Goal: Task Accomplishment & Management: Use online tool/utility

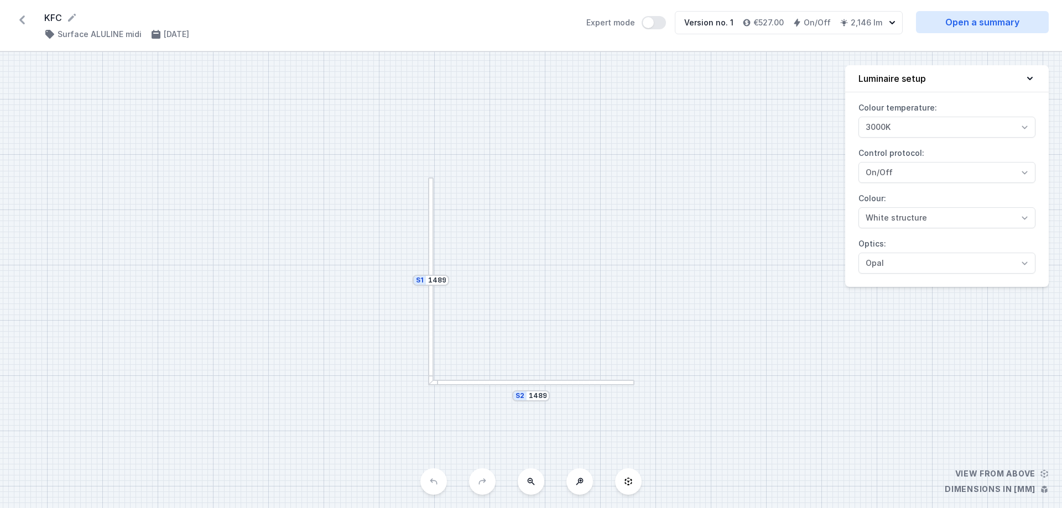
select select "3000"
click at [19, 19] on icon at bounding box center [22, 20] width 18 height 18
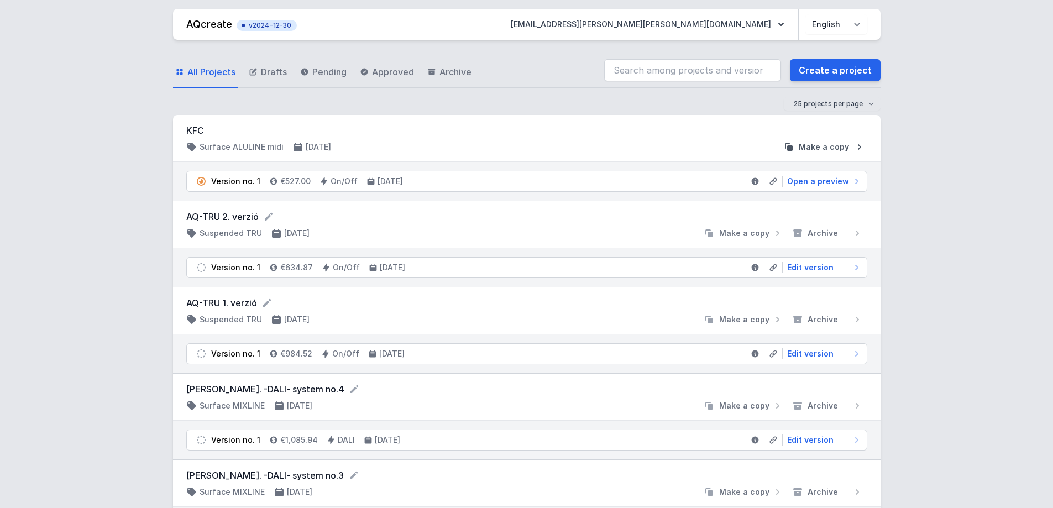
click at [823, 150] on span "Make a copy" at bounding box center [824, 147] width 50 height 11
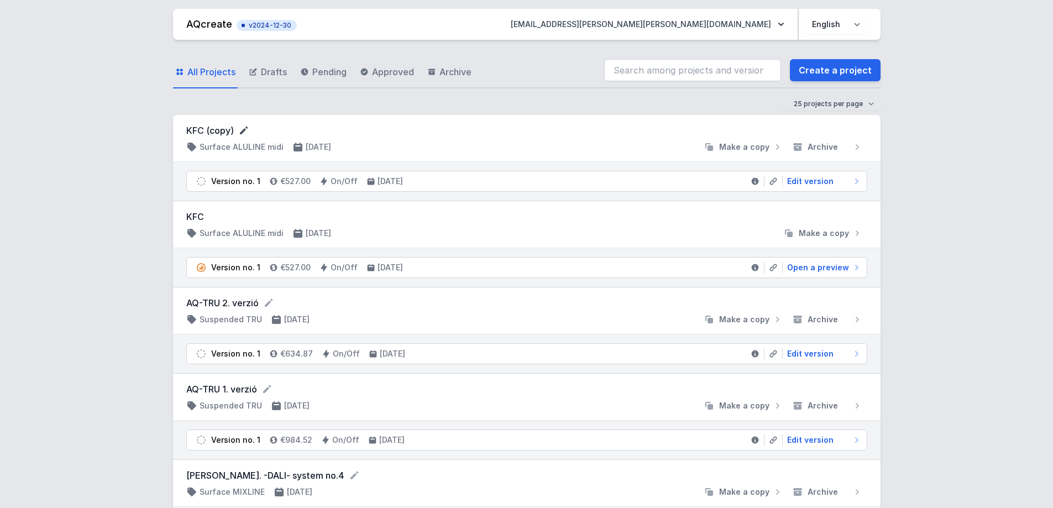
click at [243, 129] on icon at bounding box center [243, 130] width 11 height 11
drag, startPoint x: 246, startPoint y: 132, endPoint x: 211, endPoint y: 128, distance: 35.1
click at [211, 128] on input "KFC (copy)" at bounding box center [292, 131] width 212 height 14
type input "KFC 1,2 x 1,2"
click at [586, 140] on div "KFC 1,2 x 1,2 Surface ALULINE midi [DATE] Make a copy Archive" at bounding box center [526, 139] width 681 height 30
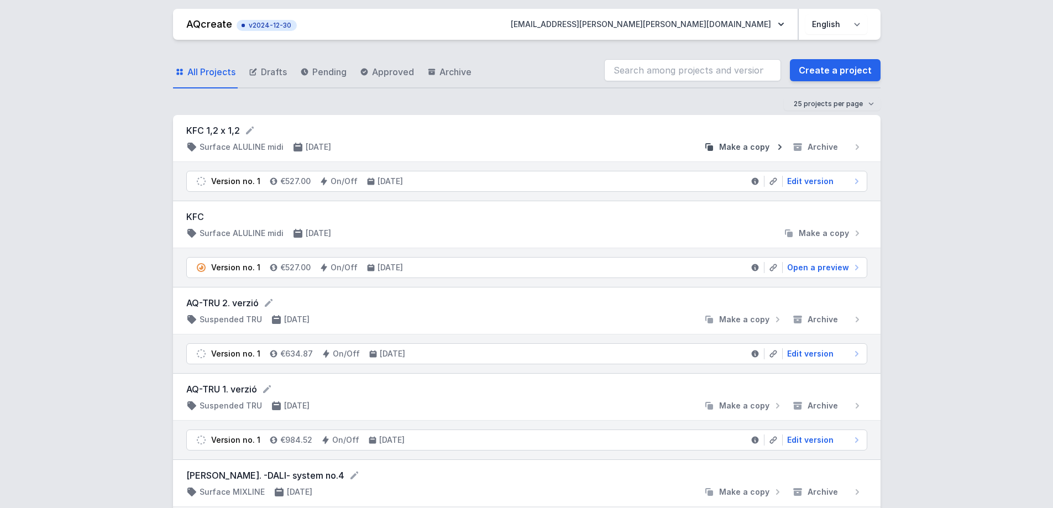
click at [740, 147] on span "Make a copy" at bounding box center [744, 147] width 50 height 11
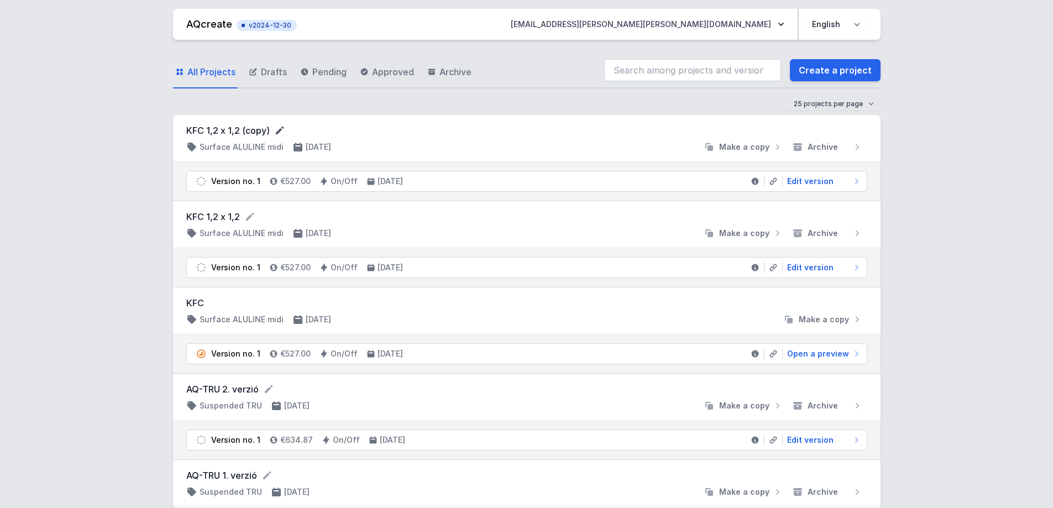
click at [283, 131] on icon at bounding box center [279, 130] width 11 height 11
drag, startPoint x: 280, startPoint y: 131, endPoint x: 215, endPoint y: 125, distance: 65.5
click at [215, 125] on input "KFC 1,2 x 1,2 (copy)" at bounding box center [292, 131] width 212 height 14
type input "KFC 1 x 1"
click at [631, 134] on form "KFC 1 x 1" at bounding box center [526, 131] width 681 height 14
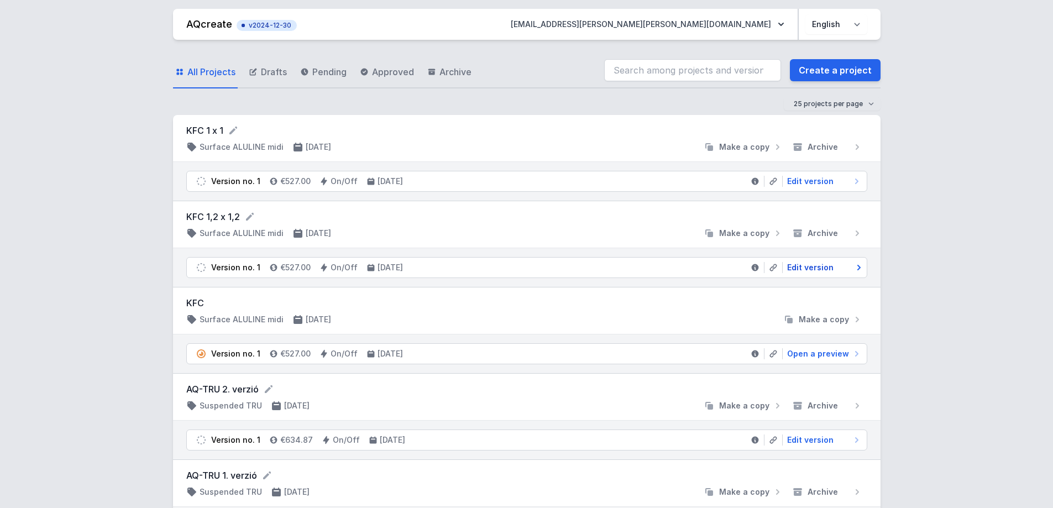
click at [807, 267] on span "Edit version" at bounding box center [810, 267] width 46 height 11
select select "3000"
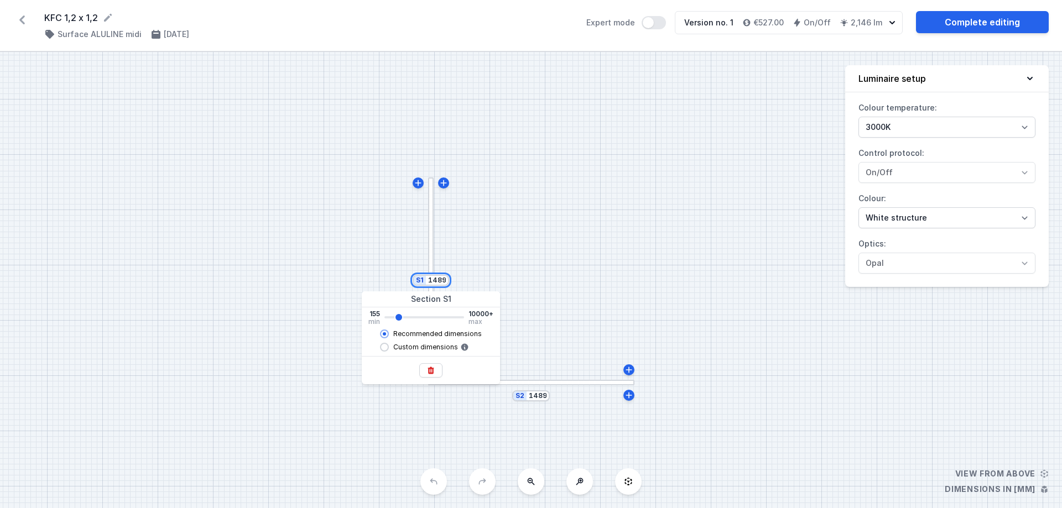
click at [438, 283] on input "1489" at bounding box center [437, 280] width 18 height 9
drag, startPoint x: 445, startPoint y: 281, endPoint x: 427, endPoint y: 285, distance: 17.6
click at [427, 285] on div "S1 1489" at bounding box center [431, 280] width 36 height 11
type input "1213"
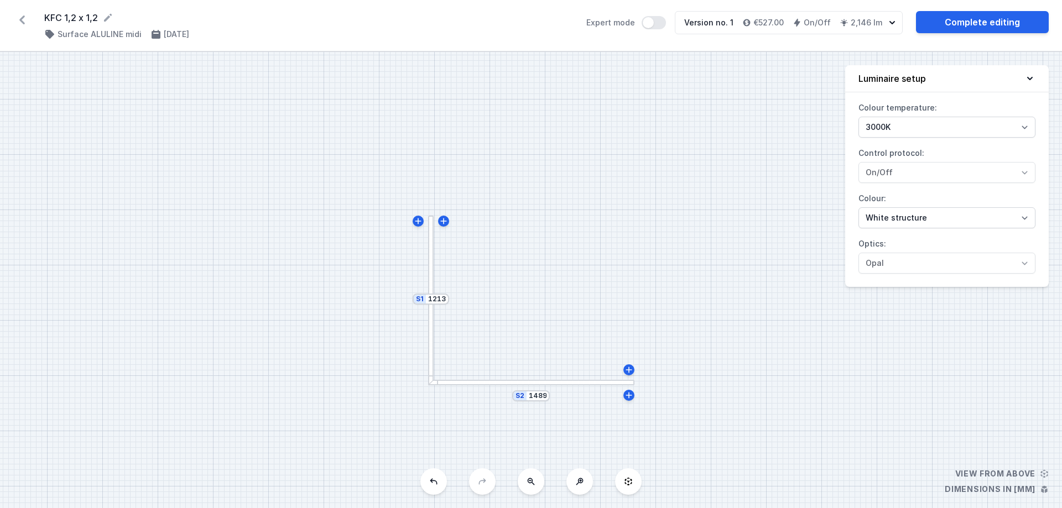
click at [554, 247] on div "S2 1489 S1 1213" at bounding box center [531, 280] width 1062 height 456
click at [542, 403] on div "S2 1489 S1 1213" at bounding box center [531, 280] width 1062 height 456
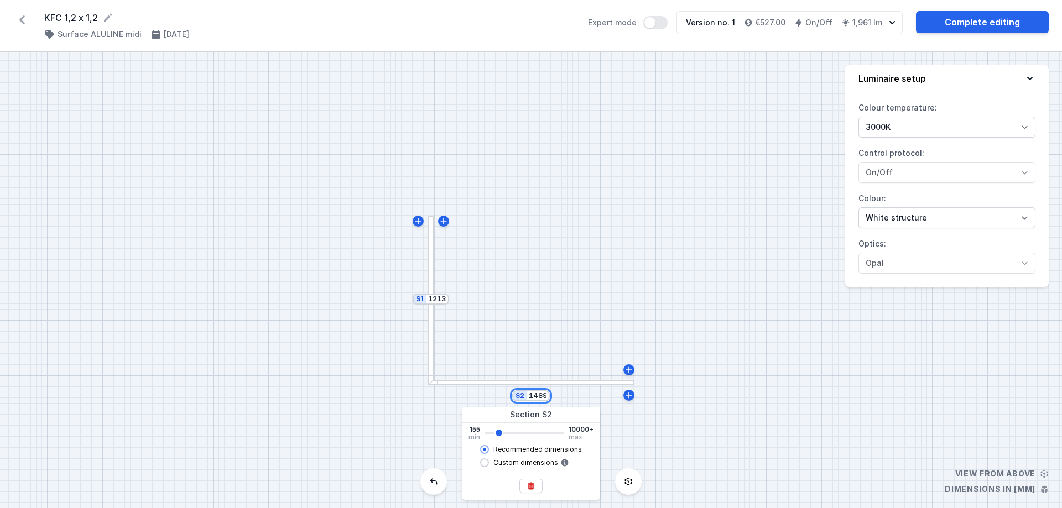
click at [541, 395] on input "1489" at bounding box center [538, 396] width 18 height 9
drag, startPoint x: 546, startPoint y: 394, endPoint x: 525, endPoint y: 394, distance: 21.0
click at [525, 394] on div "S2 1489" at bounding box center [531, 395] width 38 height 11
type input "1213"
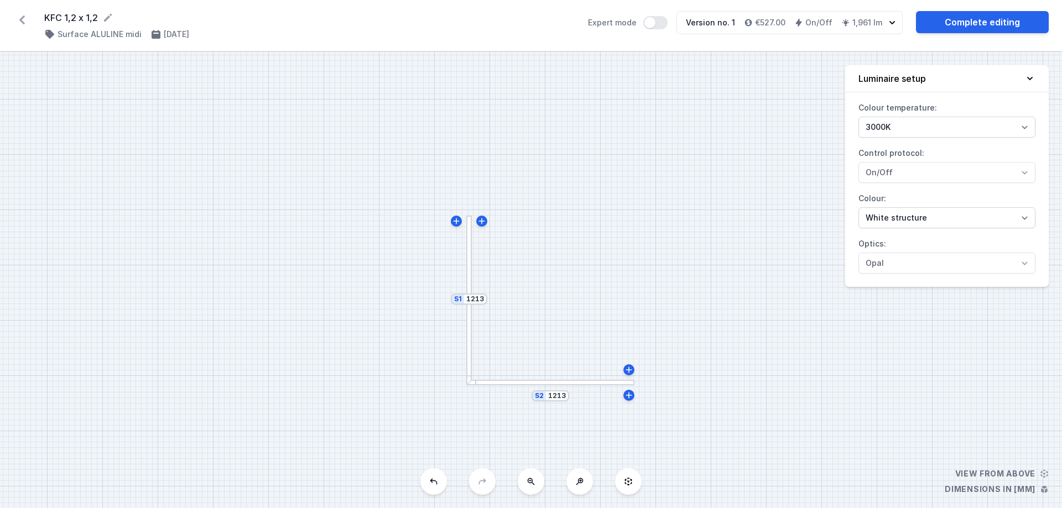
click at [602, 318] on div "S2 1213 S1 1213" at bounding box center [531, 280] width 1062 height 456
click at [967, 20] on link "Complete editing" at bounding box center [982, 22] width 133 height 22
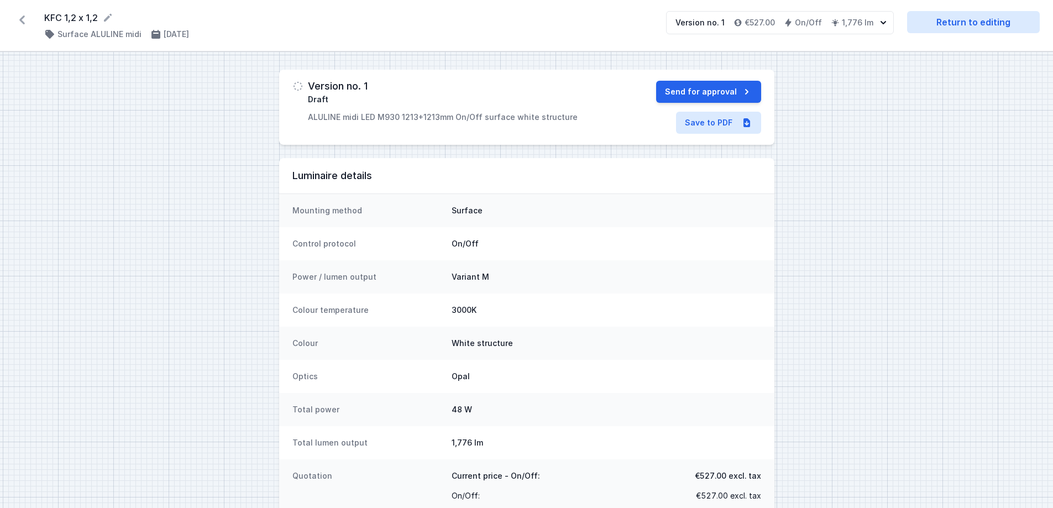
click at [20, 18] on icon at bounding box center [22, 20] width 18 height 18
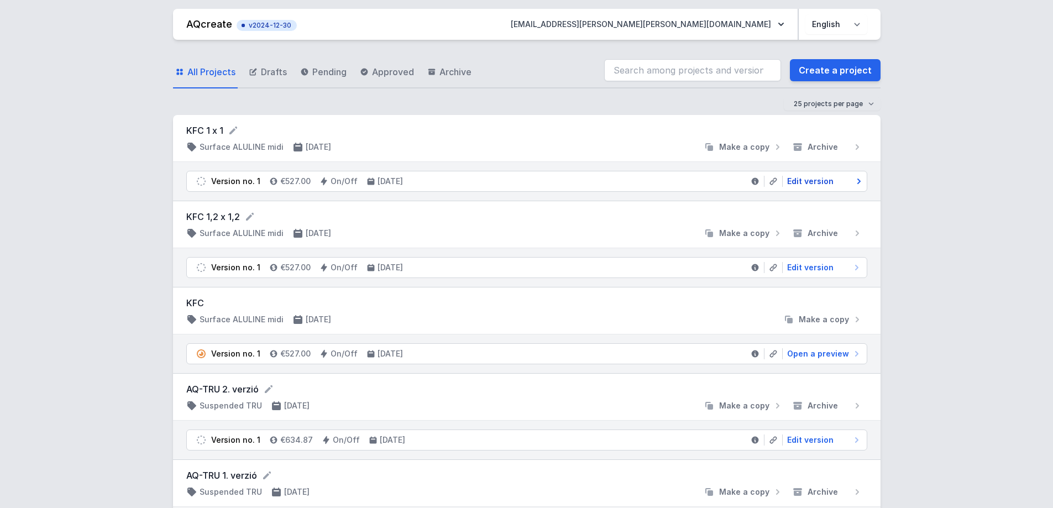
click at [817, 176] on span "Edit version" at bounding box center [810, 181] width 46 height 11
select select "3000"
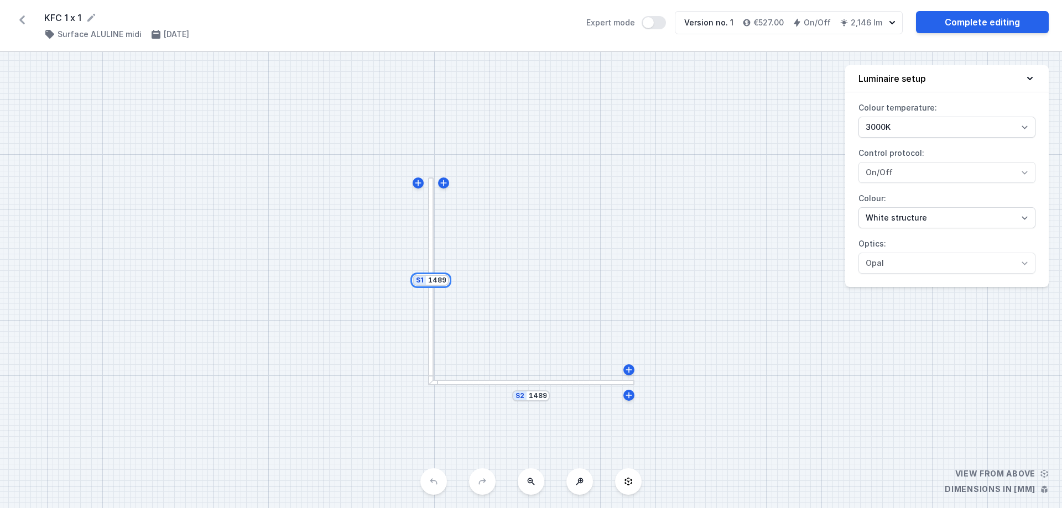
click at [436, 280] on input "1489" at bounding box center [437, 280] width 18 height 9
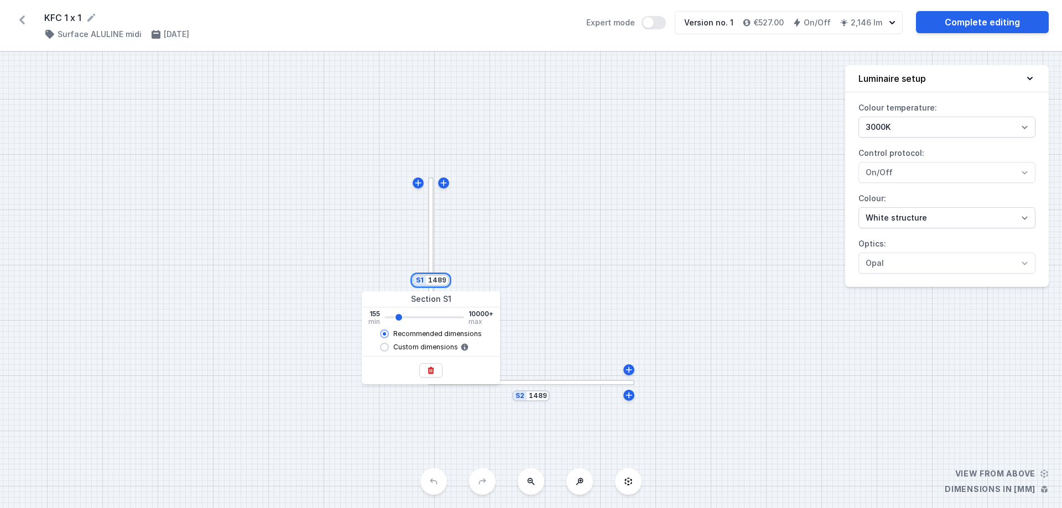
drag, startPoint x: 445, startPoint y: 279, endPoint x: 427, endPoint y: 279, distance: 17.7
click at [428, 279] on input "1489" at bounding box center [437, 280] width 18 height 9
click at [542, 323] on div "S2 1489 S1 983" at bounding box center [531, 280] width 1062 height 456
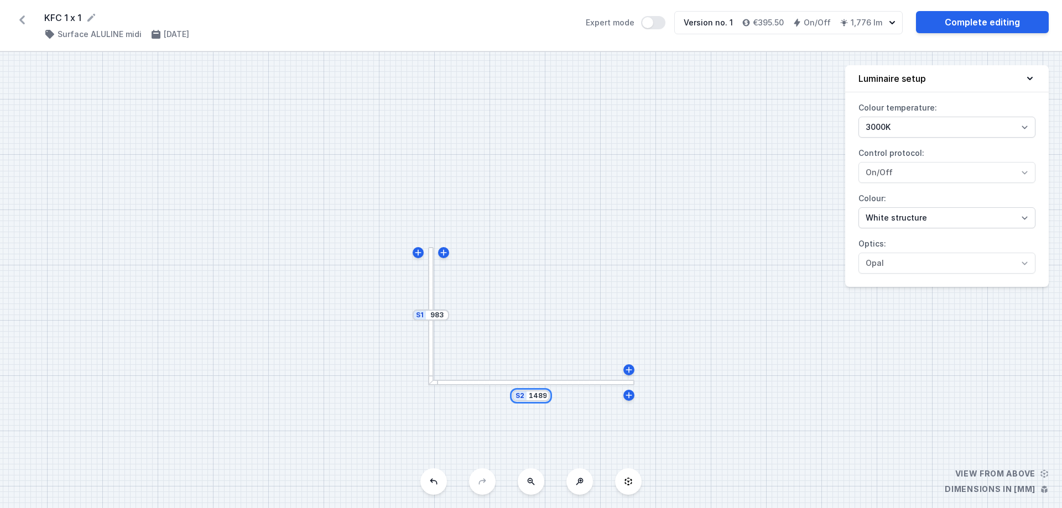
click at [537, 395] on input "1489" at bounding box center [538, 396] width 18 height 9
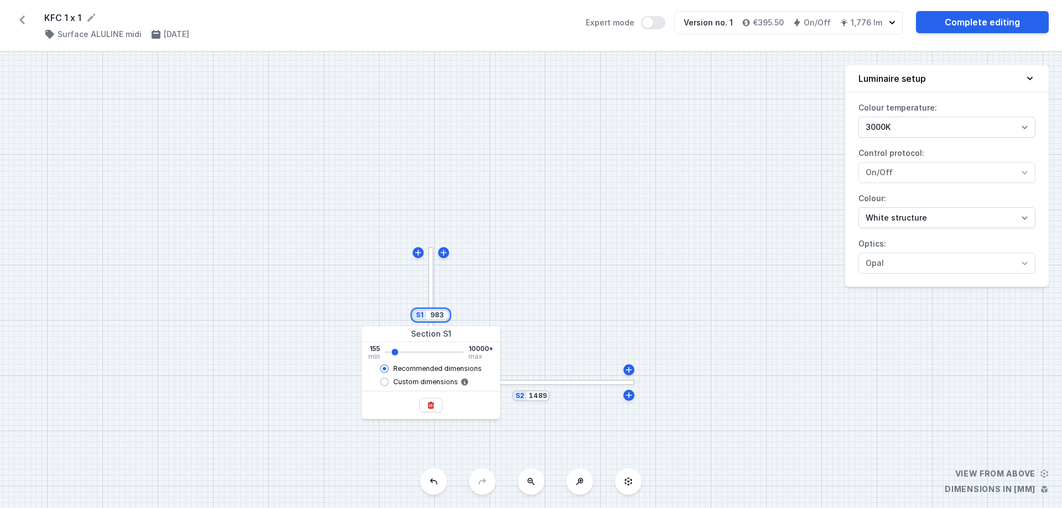
drag, startPoint x: 443, startPoint y: 316, endPoint x: 430, endPoint y: 316, distance: 13.3
click at [430, 316] on input "983" at bounding box center [437, 315] width 18 height 9
type input "1000"
click at [495, 279] on div "S2 1489 S1 1000" at bounding box center [531, 280] width 1062 height 456
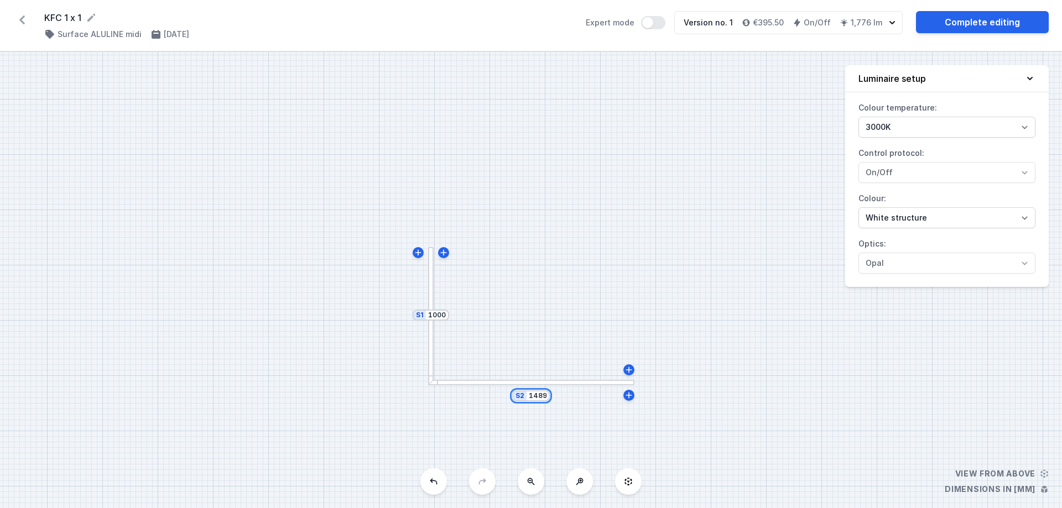
click at [535, 398] on input "1489" at bounding box center [538, 396] width 18 height 9
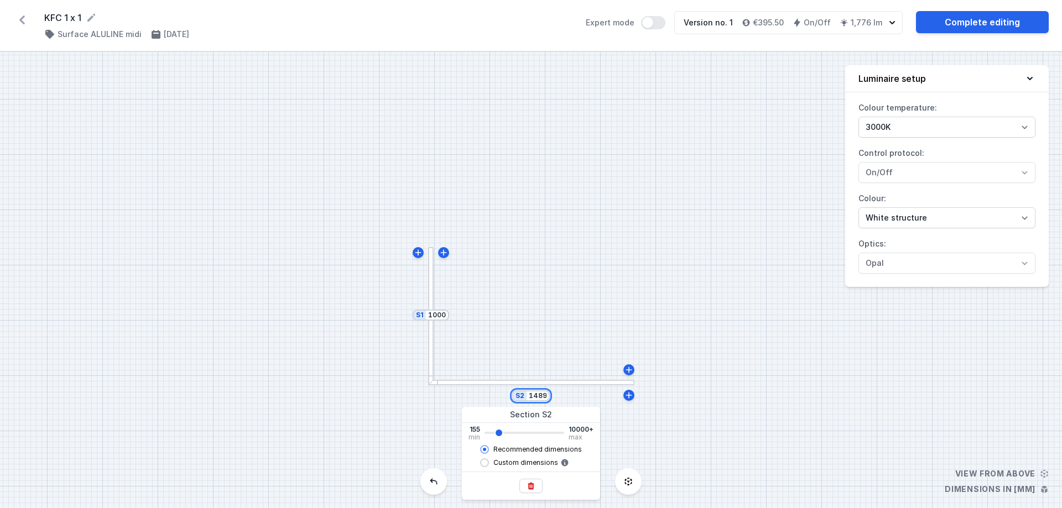
drag, startPoint x: 544, startPoint y: 398, endPoint x: 525, endPoint y: 395, distance: 19.5
click at [525, 395] on div "S2 1489" at bounding box center [531, 395] width 38 height 11
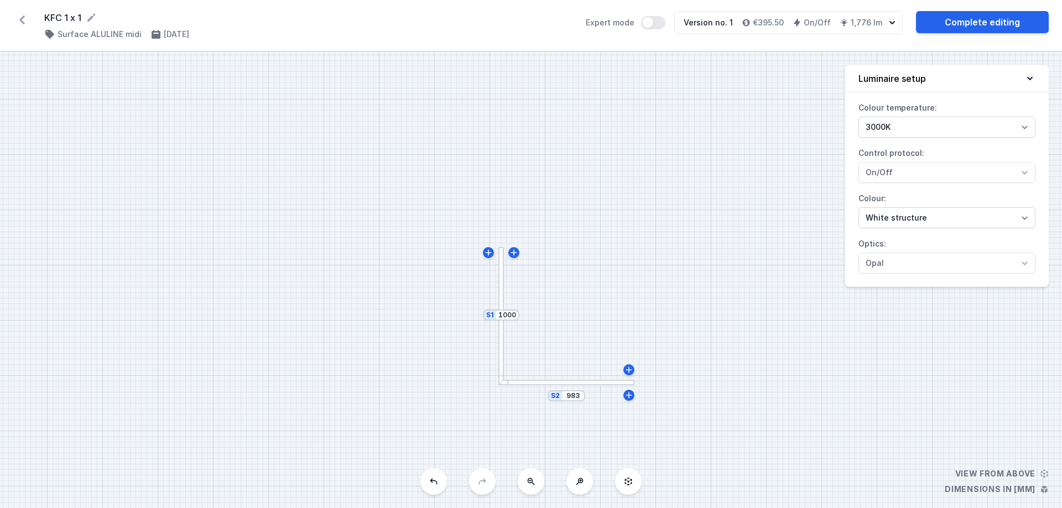
click at [541, 312] on div "S2 983 S1 1000" at bounding box center [531, 280] width 1062 height 456
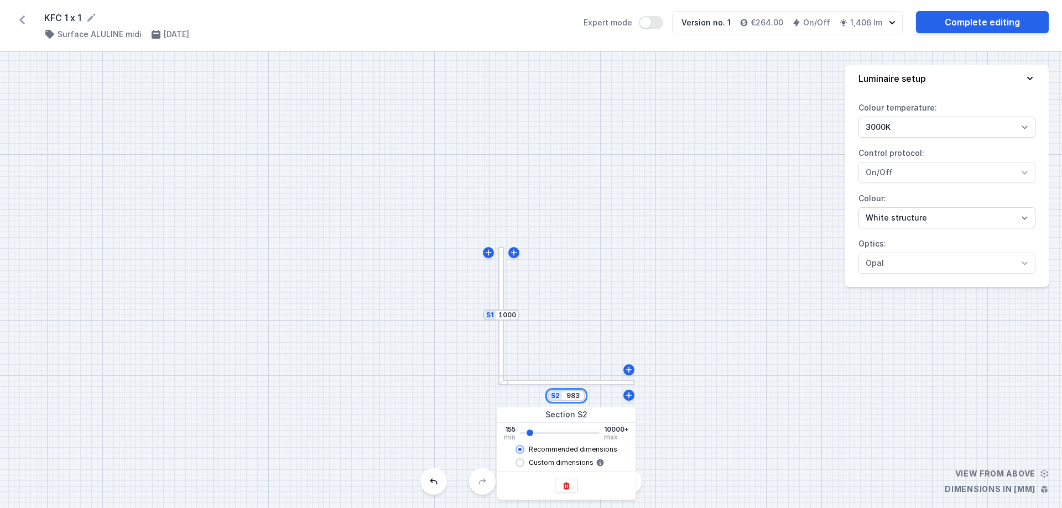
click at [572, 394] on input "983" at bounding box center [573, 396] width 18 height 9
drag, startPoint x: 579, startPoint y: 394, endPoint x: 556, endPoint y: 395, distance: 22.7
click at [556, 395] on div "S2 983" at bounding box center [566, 395] width 38 height 11
type input "1000"
click at [603, 330] on div "S2 1000 S1 1000" at bounding box center [531, 280] width 1062 height 456
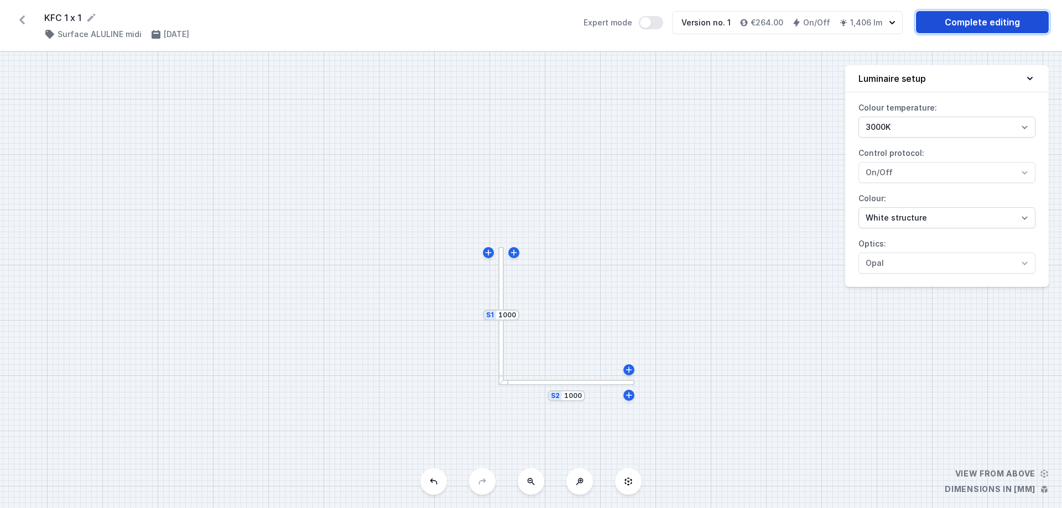
click at [967, 23] on link "Complete editing" at bounding box center [982, 22] width 133 height 22
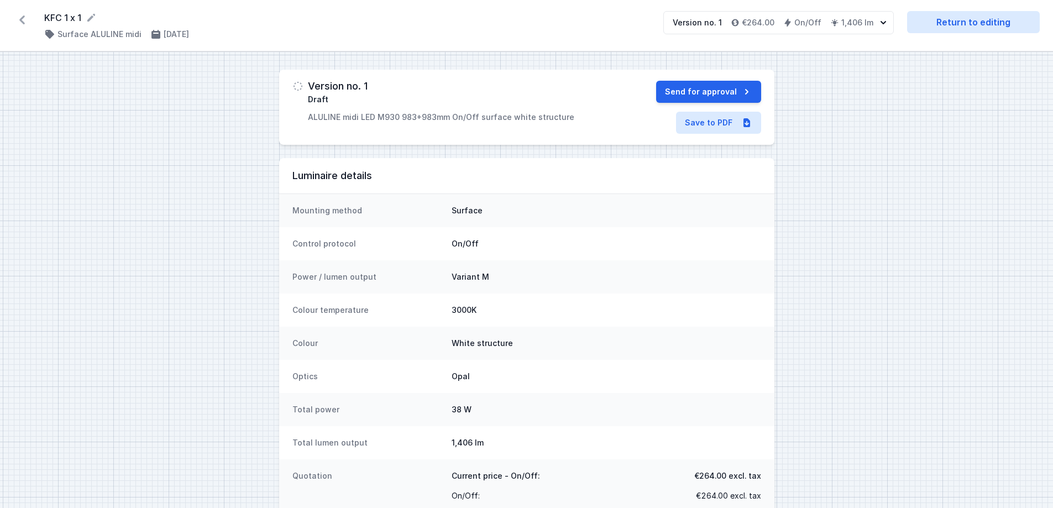
click at [20, 10] on div "KFC 1 x 1 ( 11855 /v 1 ) Surface ALULINE midi [DATE] Version no. 1 €264.00 On/O…" at bounding box center [526, 25] width 1053 height 51
click at [20, 16] on icon at bounding box center [22, 20] width 18 height 18
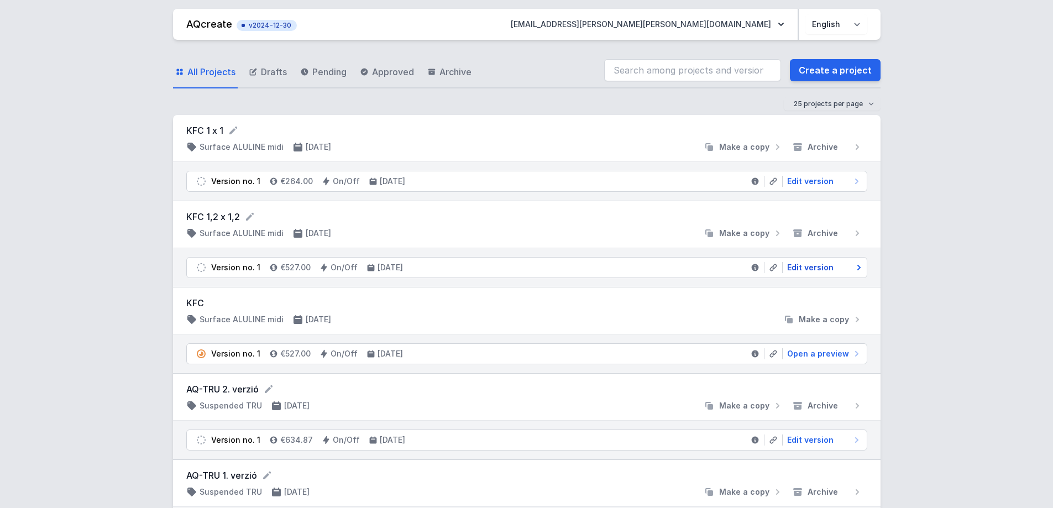
click at [807, 265] on span "Edit version" at bounding box center [810, 267] width 46 height 11
select select "3000"
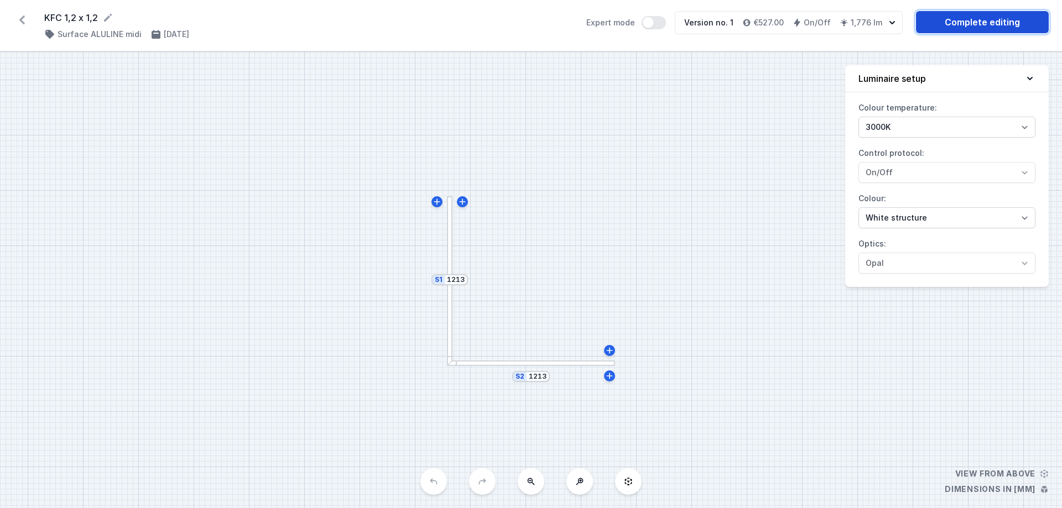
click at [939, 25] on link "Complete editing" at bounding box center [982, 22] width 133 height 22
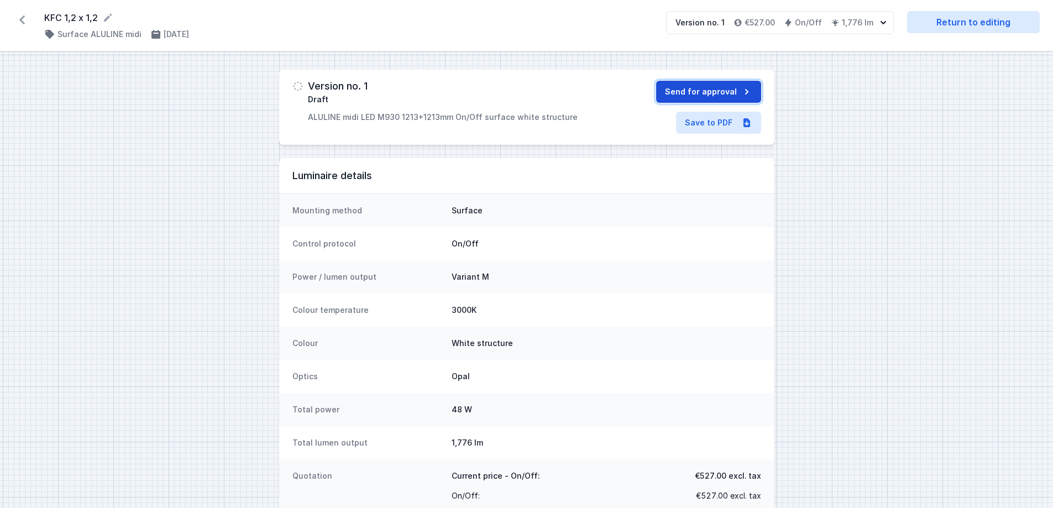
click at [713, 91] on button "Send for approval" at bounding box center [708, 92] width 105 height 22
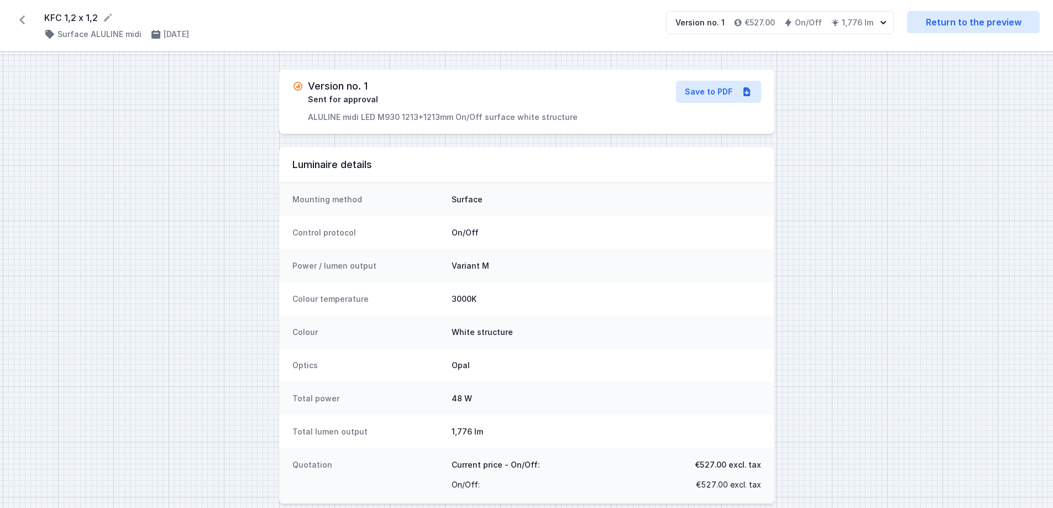
click at [23, 18] on icon at bounding box center [22, 19] width 6 height 9
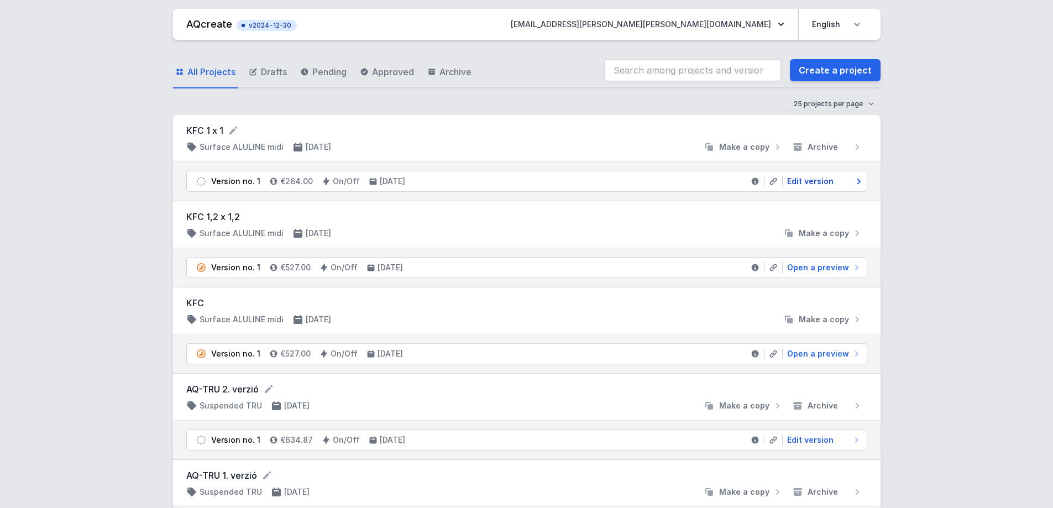
click at [805, 182] on span "Edit version" at bounding box center [810, 181] width 46 height 11
select select "3000"
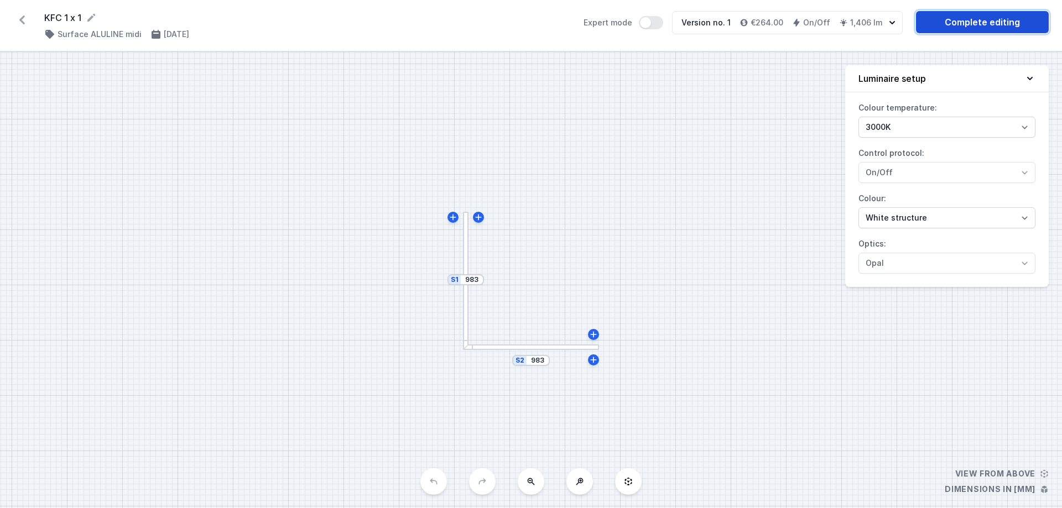
click at [958, 13] on link "Complete editing" at bounding box center [982, 22] width 133 height 22
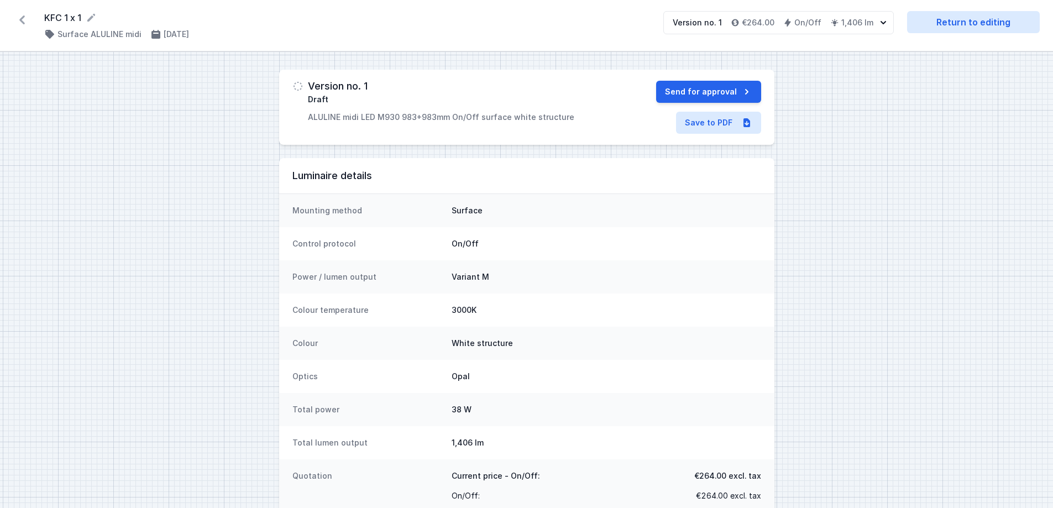
click at [428, 114] on p "ALULINE midi LED M930 983+983mm On/Off surface white structure" at bounding box center [441, 117] width 267 height 11
select select "3000"
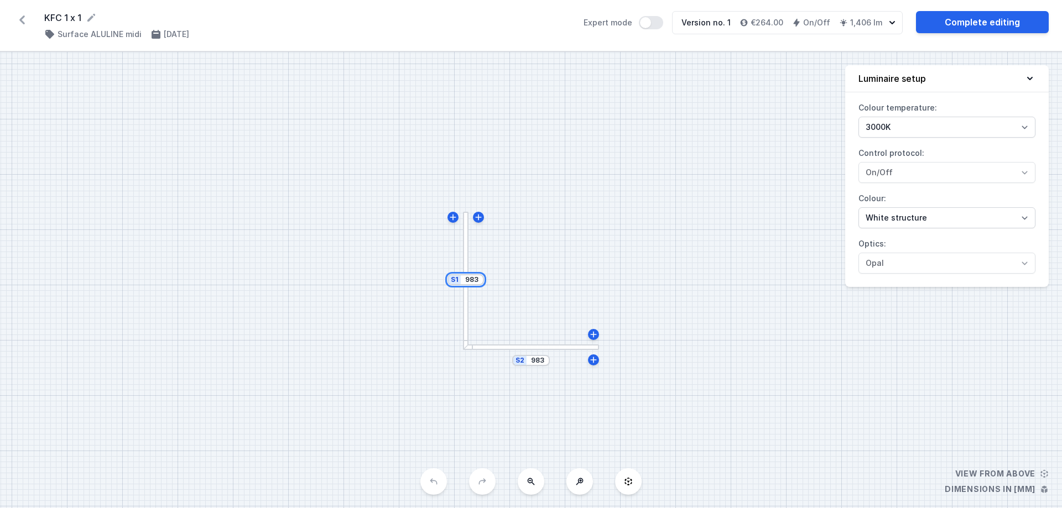
click at [477, 279] on input "983" at bounding box center [472, 279] width 18 height 9
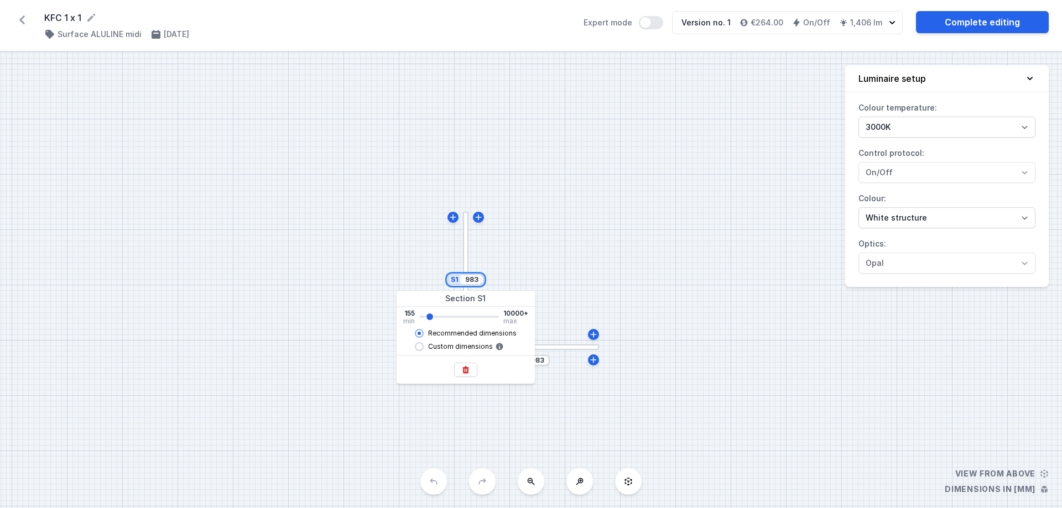
click at [477, 279] on input "983" at bounding box center [472, 279] width 18 height 9
click at [476, 279] on input "983" at bounding box center [472, 279] width 18 height 9
type input "1000"
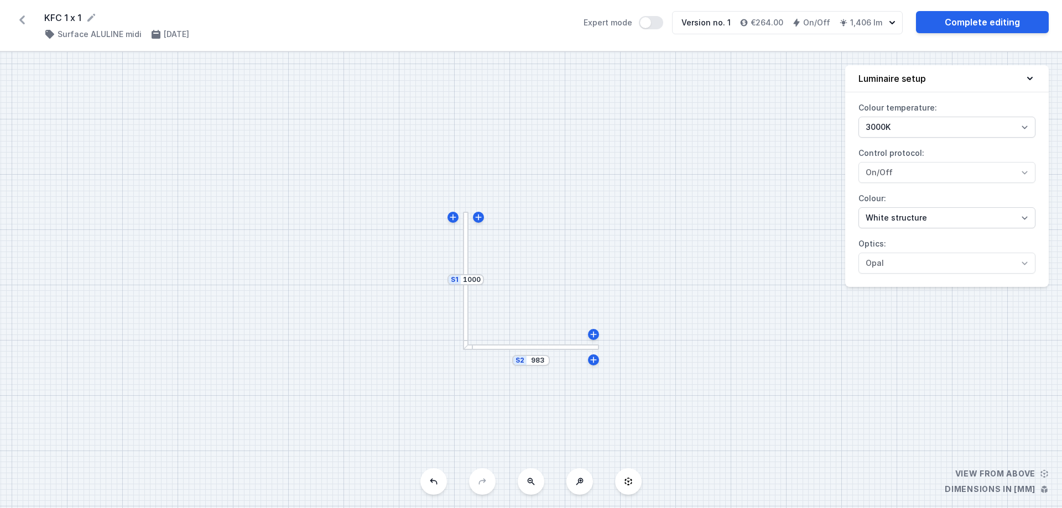
click at [580, 267] on div "S2 983 S1 1000" at bounding box center [531, 280] width 1062 height 456
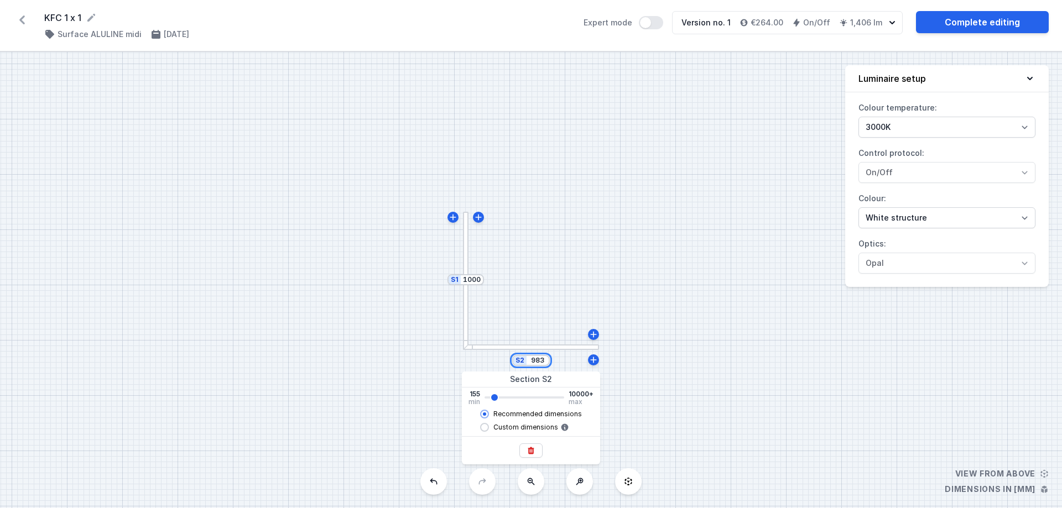
click at [540, 360] on input "983" at bounding box center [538, 360] width 18 height 9
drag, startPoint x: 545, startPoint y: 360, endPoint x: 526, endPoint y: 362, distance: 19.4
click at [526, 362] on div "S2 983" at bounding box center [531, 360] width 38 height 11
type input "1000"
click at [592, 270] on div "S2 1000 S1 1000" at bounding box center [531, 280] width 1062 height 456
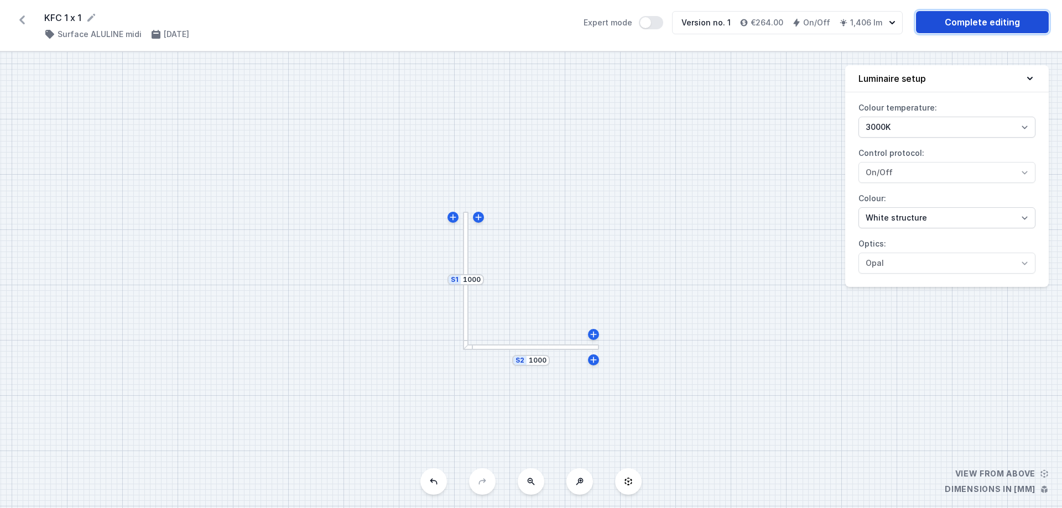
click at [1005, 24] on link "Complete editing" at bounding box center [982, 22] width 133 height 22
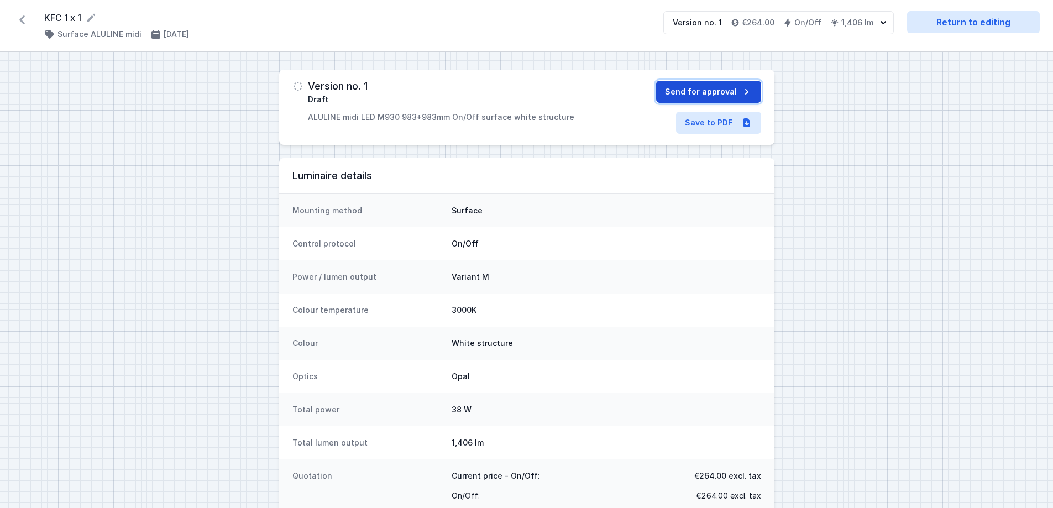
click at [711, 89] on button "Send for approval" at bounding box center [708, 92] width 105 height 22
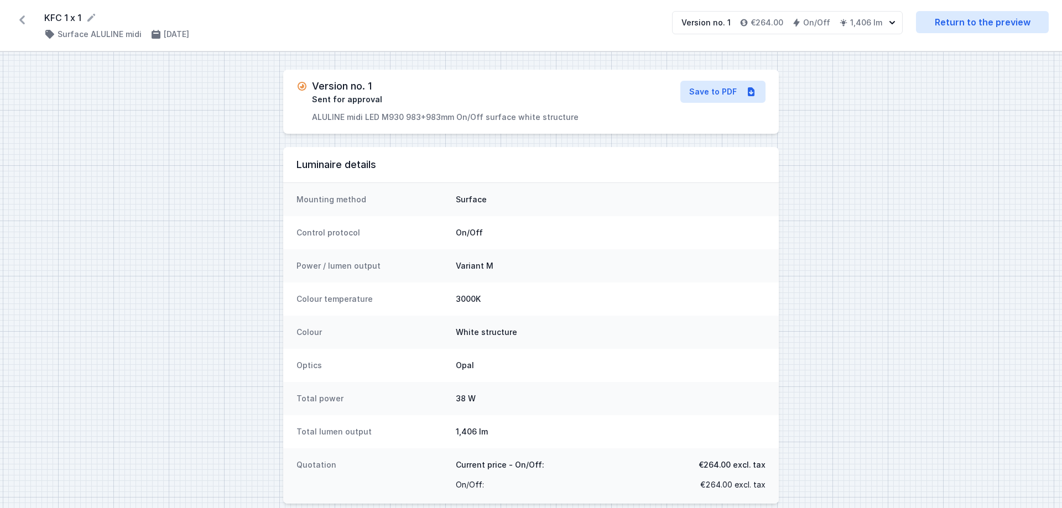
select select "3000"
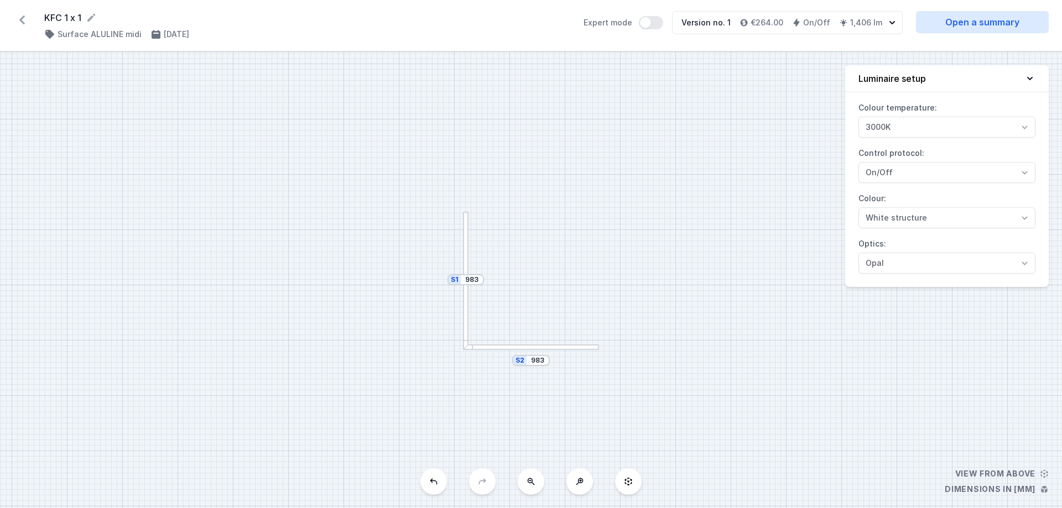
drag, startPoint x: 23, startPoint y: 21, endPoint x: 25, endPoint y: 30, distance: 9.8
click at [23, 21] on icon at bounding box center [22, 19] width 6 height 9
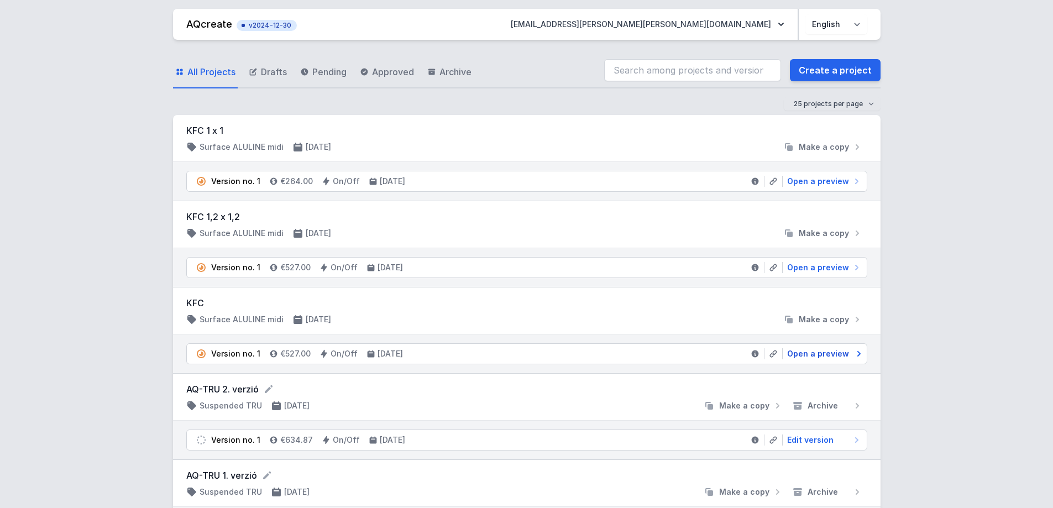
click at [799, 357] on span "Open a preview" at bounding box center [818, 353] width 62 height 11
select select "3000"
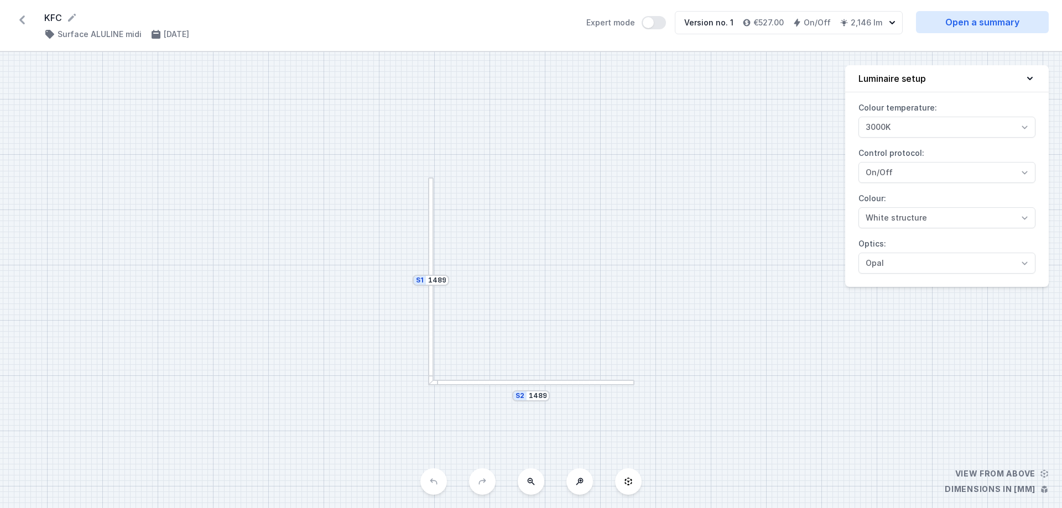
click at [23, 28] on icon at bounding box center [22, 20] width 18 height 18
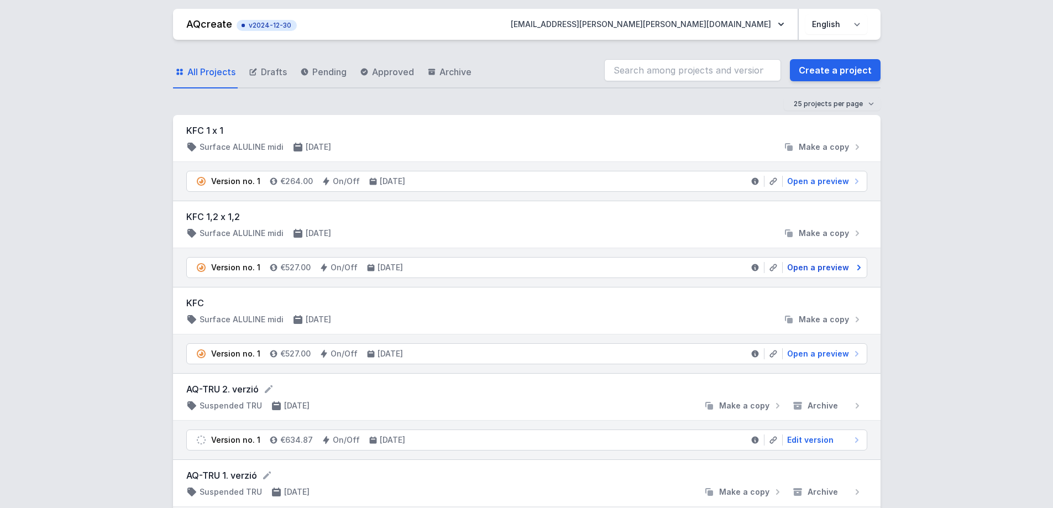
click at [805, 268] on span "Open a preview" at bounding box center [818, 267] width 62 height 11
select select "3000"
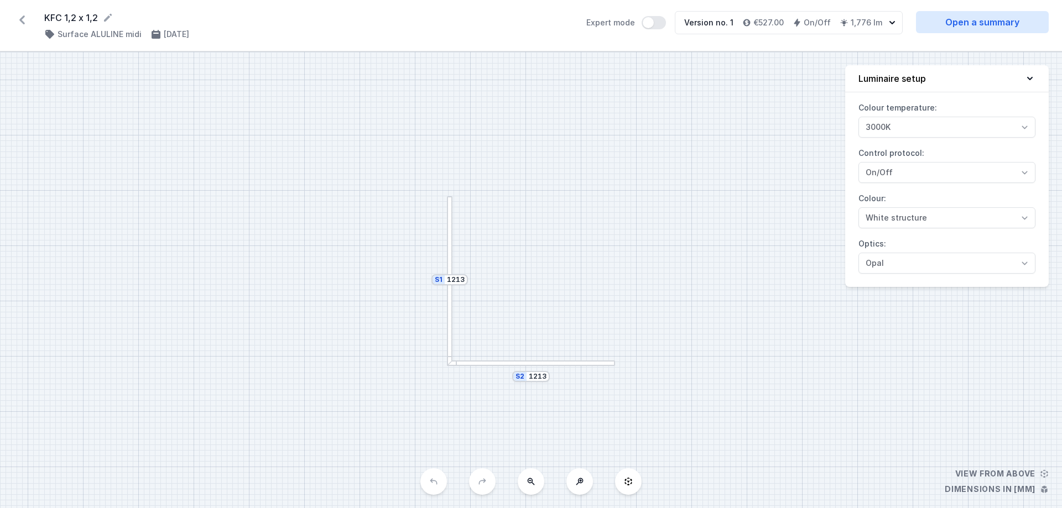
click at [23, 19] on icon at bounding box center [22, 20] width 18 height 18
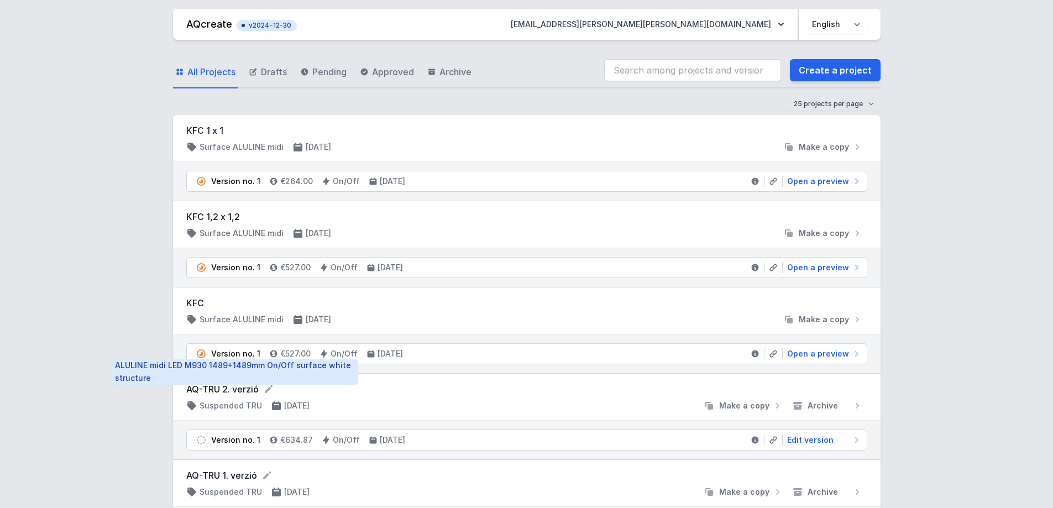
click at [245, 354] on div "Version no. 1" at bounding box center [235, 353] width 49 height 11
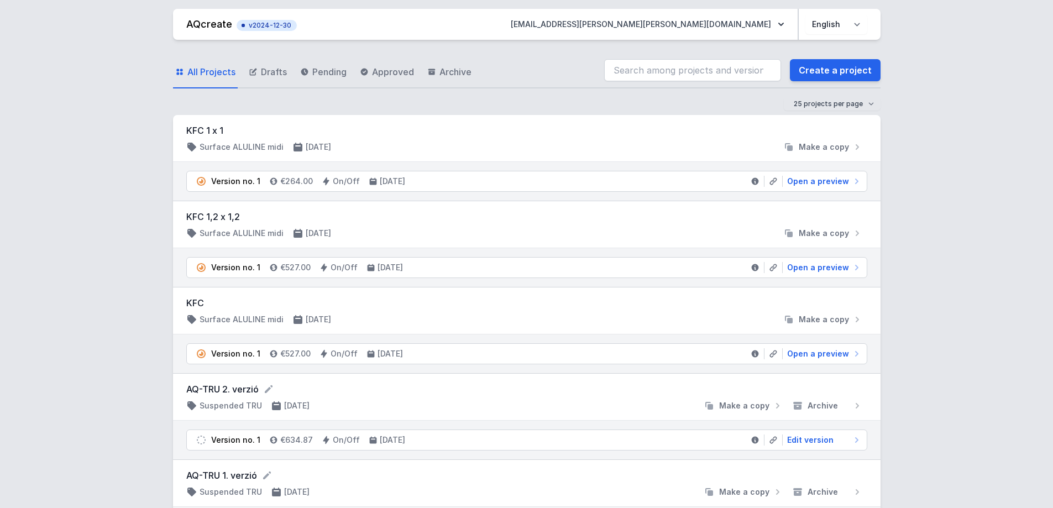
drag, startPoint x: 242, startPoint y: 354, endPoint x: 670, endPoint y: 333, distance: 428.5
click at [670, 333] on div "KFC Surface ALULINE midi [DATE] Make a copy" at bounding box center [527, 311] width 708 height 47
click at [751, 351] on icon at bounding box center [755, 353] width 9 height 9
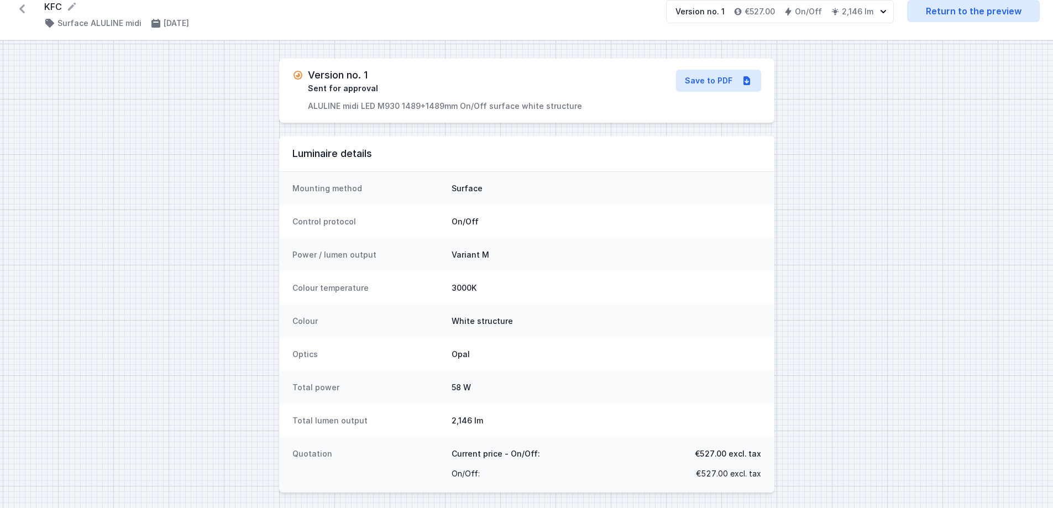
scroll to position [13, 0]
click at [180, 272] on div "Version no. 1 Sent for approval ALULINE midi LED M930 1489+1489mm On/Off surfac…" at bounding box center [526, 273] width 1053 height 469
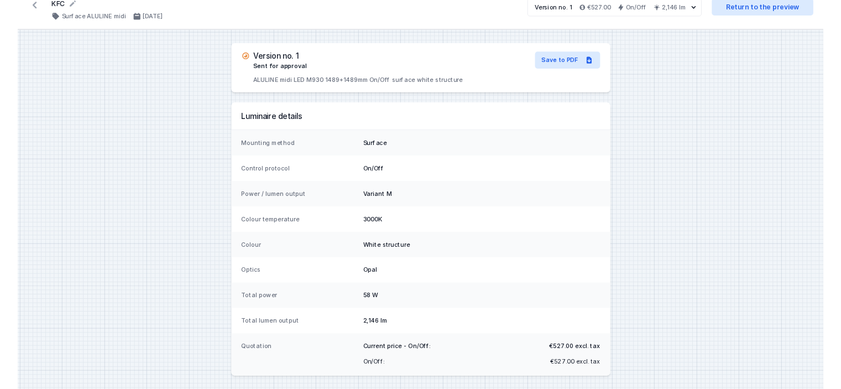
scroll to position [13, 0]
